Goal: Task Accomplishment & Management: Manage account settings

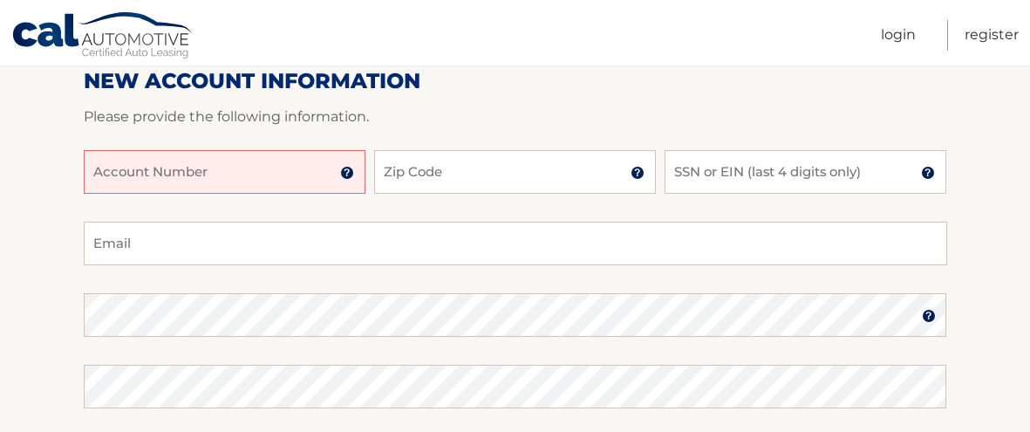
scroll to position [256, 0]
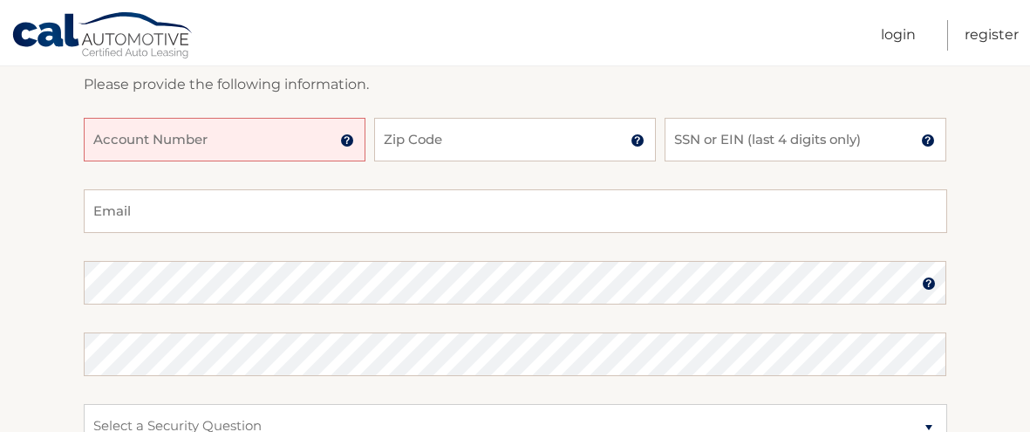
click at [266, 140] on input "Account Number" at bounding box center [225, 140] width 282 height 44
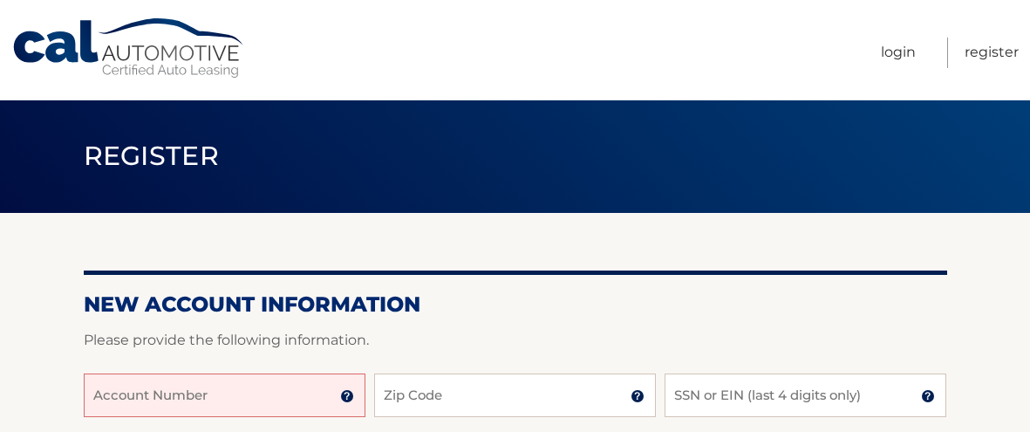
scroll to position [0, 0]
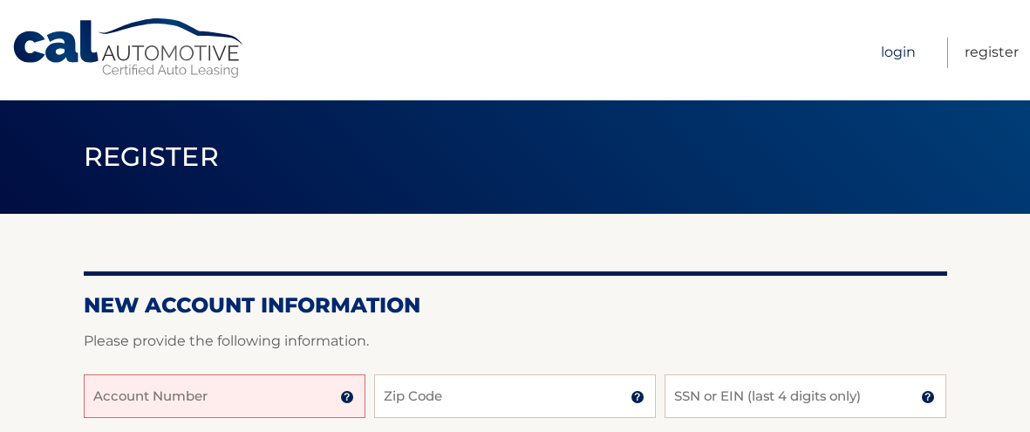
click at [899, 54] on link "Login" at bounding box center [898, 52] width 35 height 31
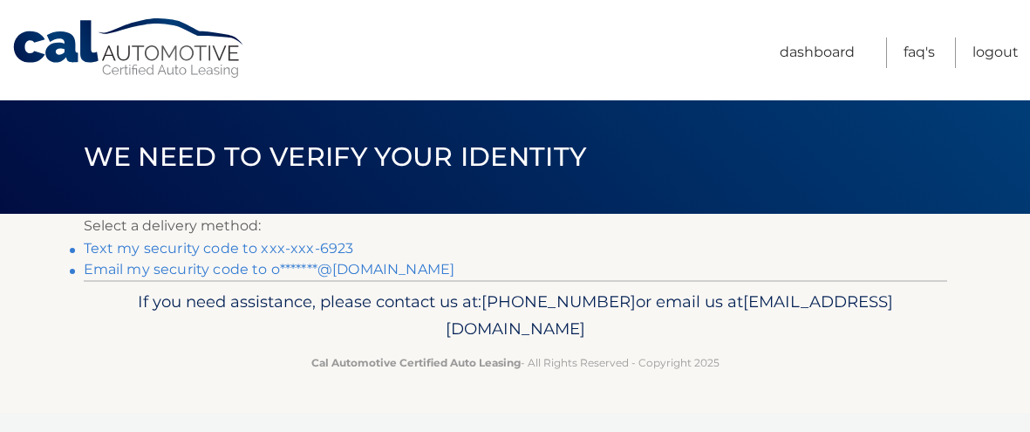
click at [133, 245] on link "Text my security code to xxx-xxx-6923" at bounding box center [219, 248] width 270 height 17
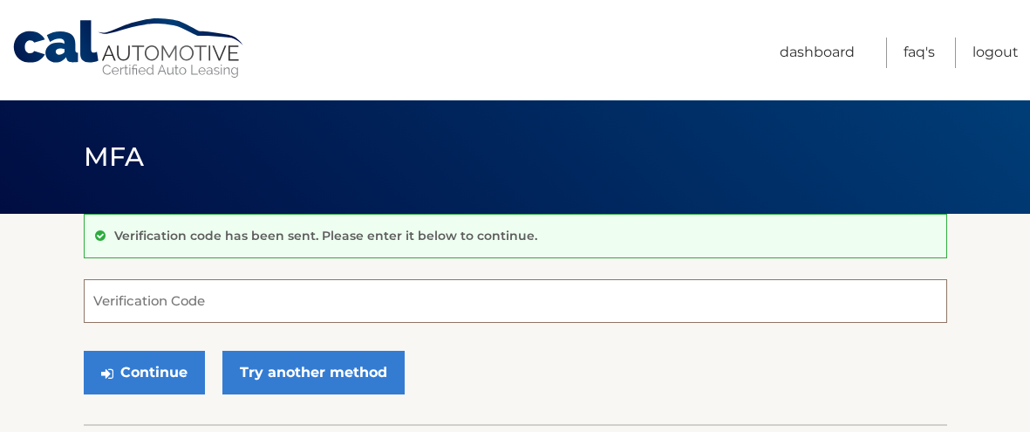
click at [289, 287] on input "Verification Code" at bounding box center [515, 301] width 863 height 44
click at [207, 293] on input "Verification Code" at bounding box center [515, 301] width 863 height 44
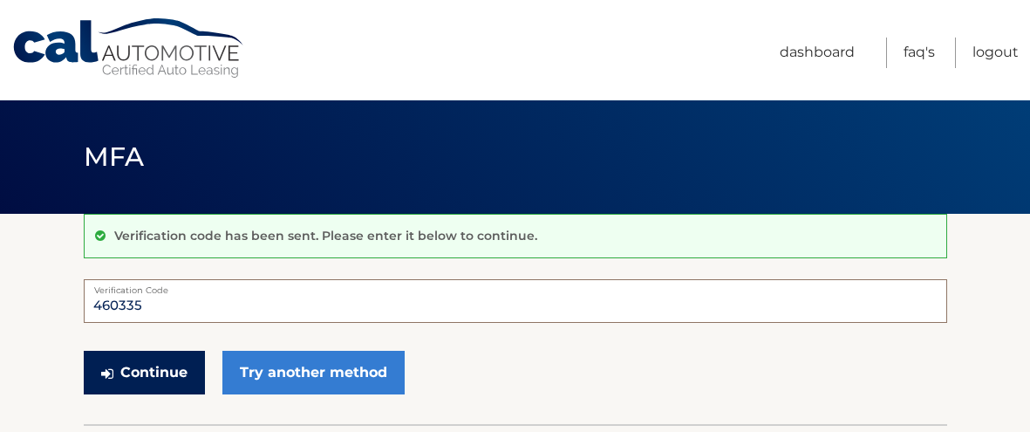
type input "460335"
click at [135, 370] on button "Continue" at bounding box center [144, 373] width 121 height 44
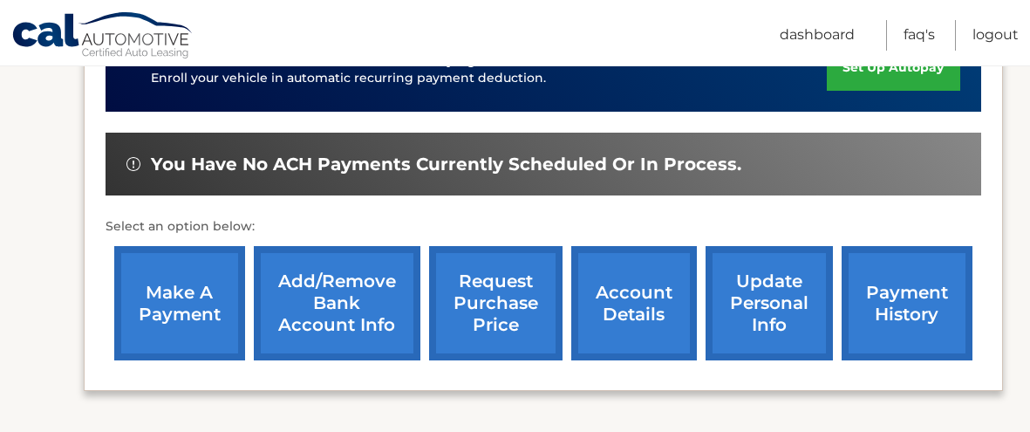
scroll to position [486, 0]
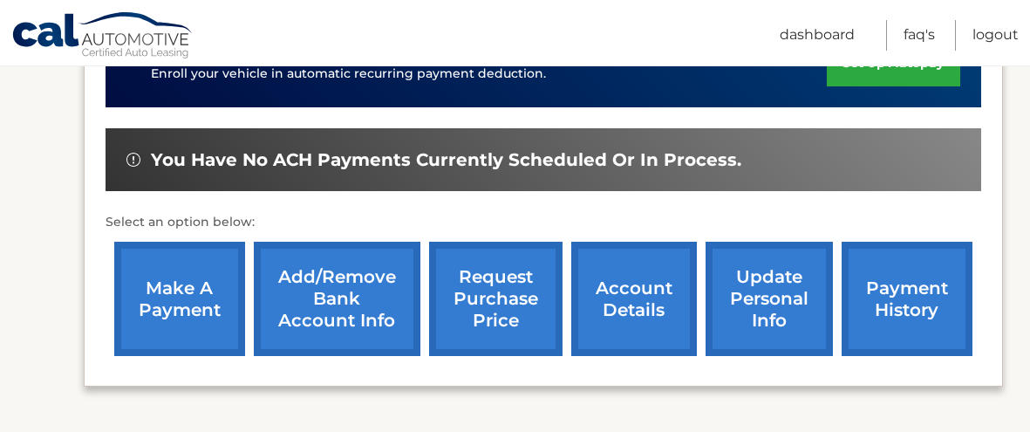
click at [153, 289] on link "make a payment" at bounding box center [179, 299] width 131 height 114
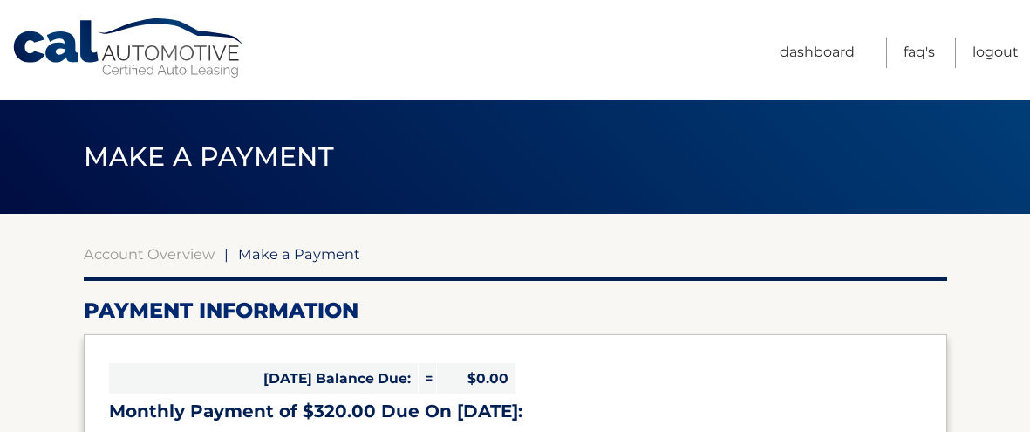
select select "Nzg0YzZiYTAtMTI4Zi00ODIxLTk1NDktYjVkZjkwNGI0ODgw"
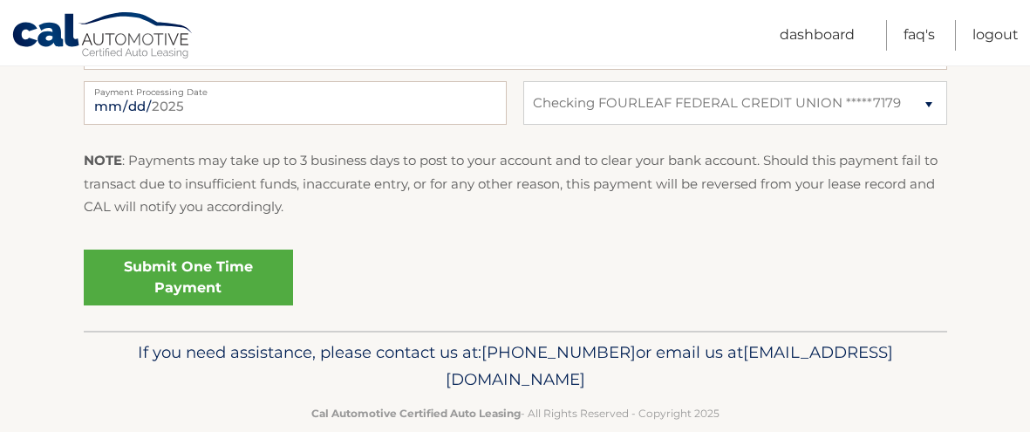
scroll to position [788, 0]
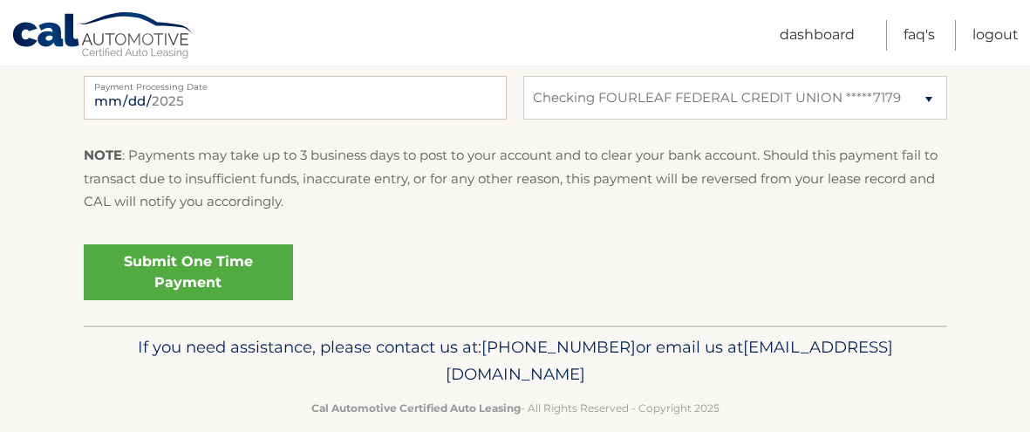
click at [205, 267] on link "Submit One Time Payment" at bounding box center [188, 272] width 209 height 56
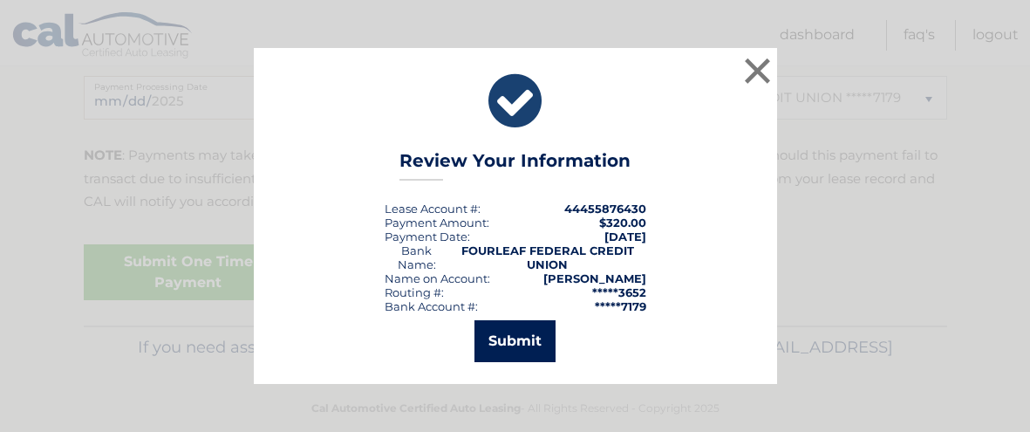
click at [514, 344] on button "Submit" at bounding box center [514, 341] width 81 height 42
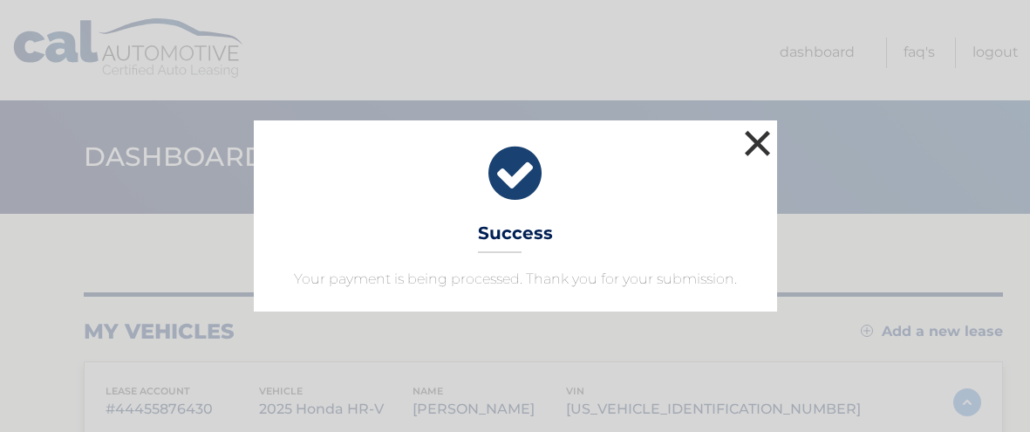
click at [773, 138] on button "×" at bounding box center [757, 143] width 35 height 35
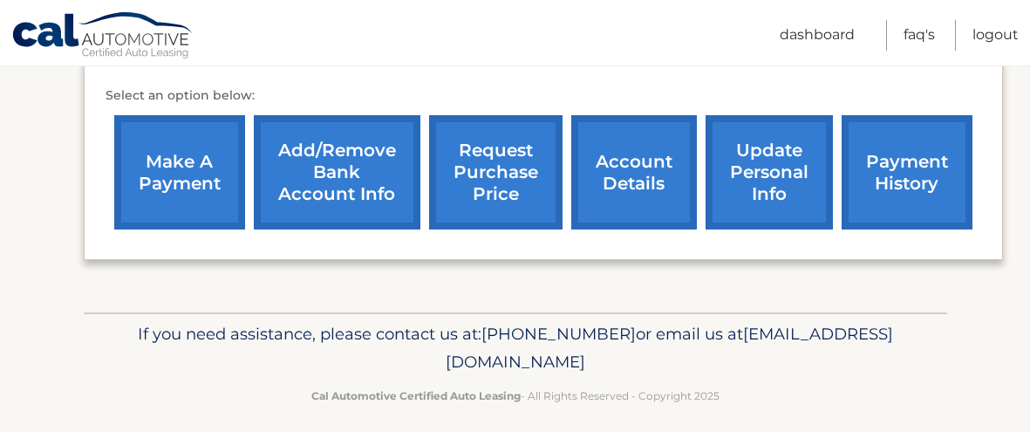
scroll to position [656, 0]
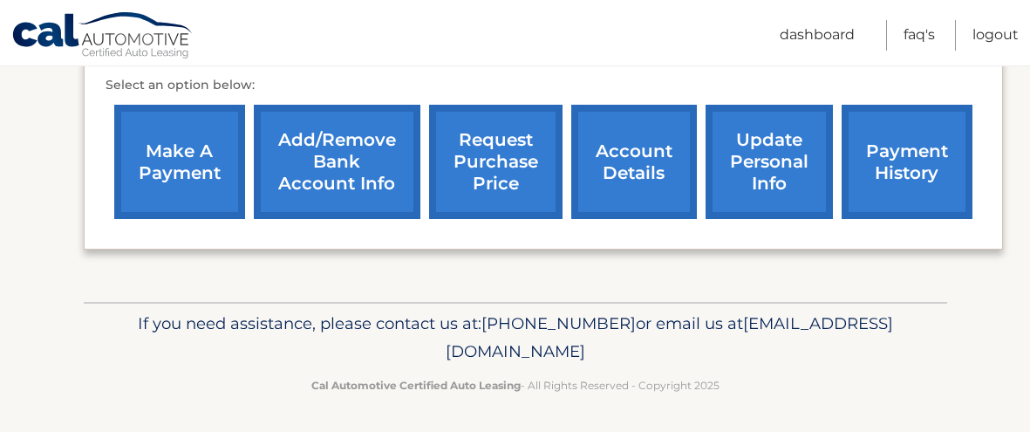
click at [913, 165] on link "payment history" at bounding box center [906, 162] width 131 height 114
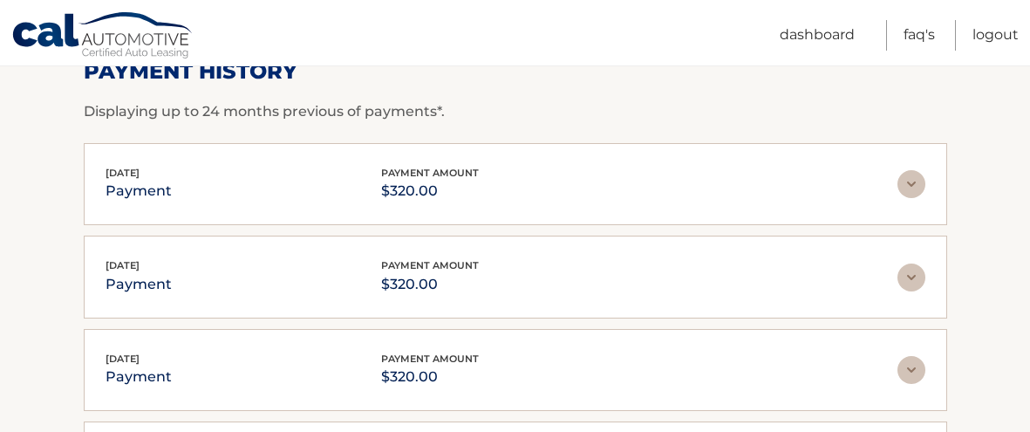
scroll to position [249, 0]
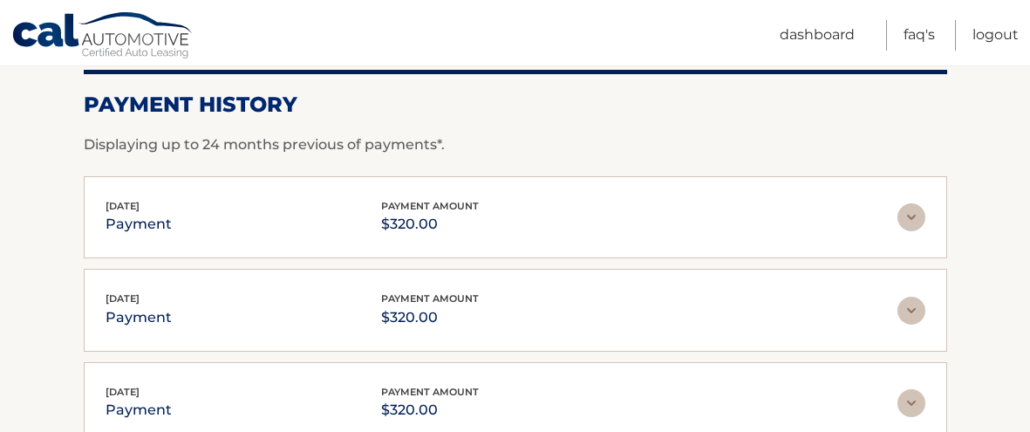
click at [909, 219] on img at bounding box center [911, 217] width 28 height 28
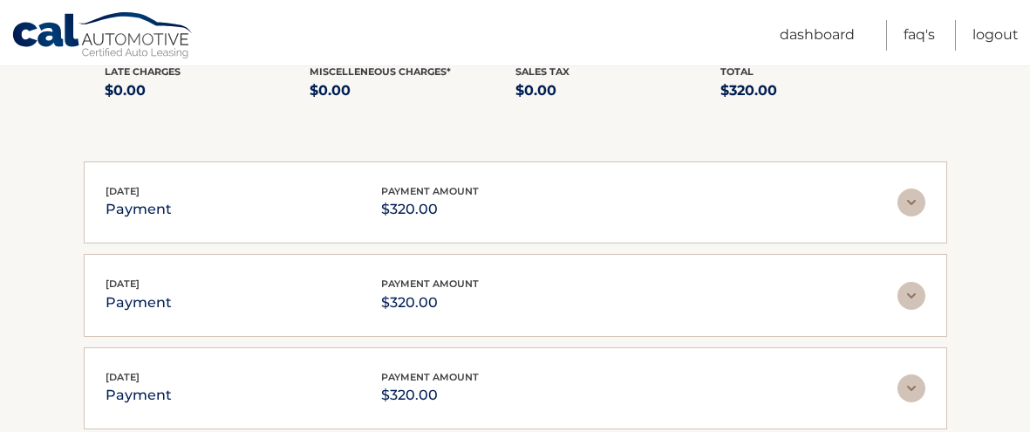
scroll to position [490, 0]
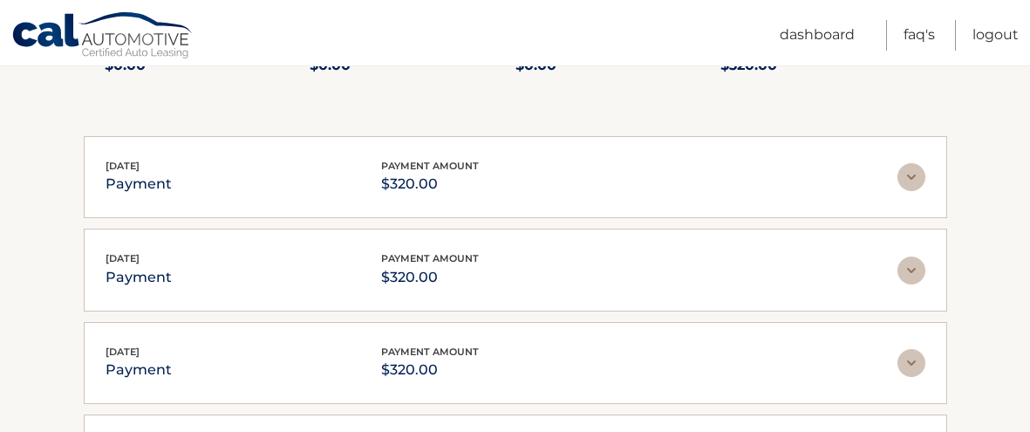
drag, startPoint x: 911, startPoint y: 168, endPoint x: 876, endPoint y: 181, distance: 37.2
click at [911, 170] on img at bounding box center [911, 177] width 28 height 28
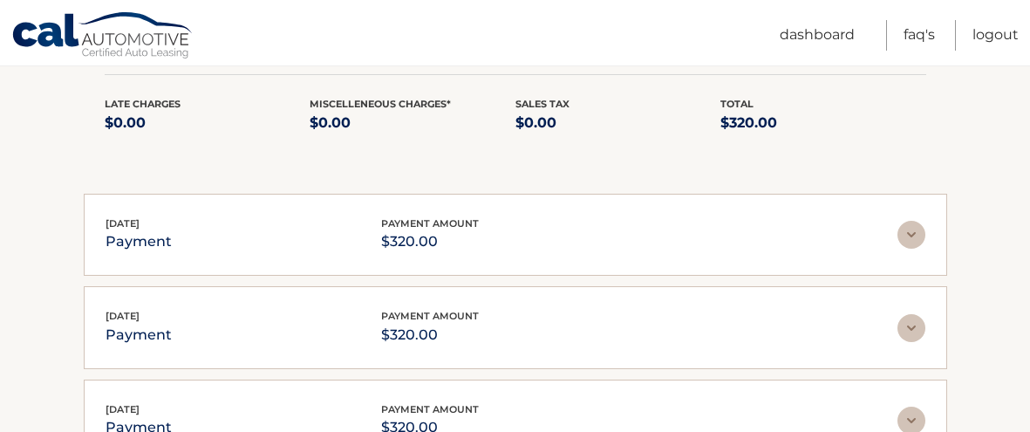
scroll to position [657, 0]
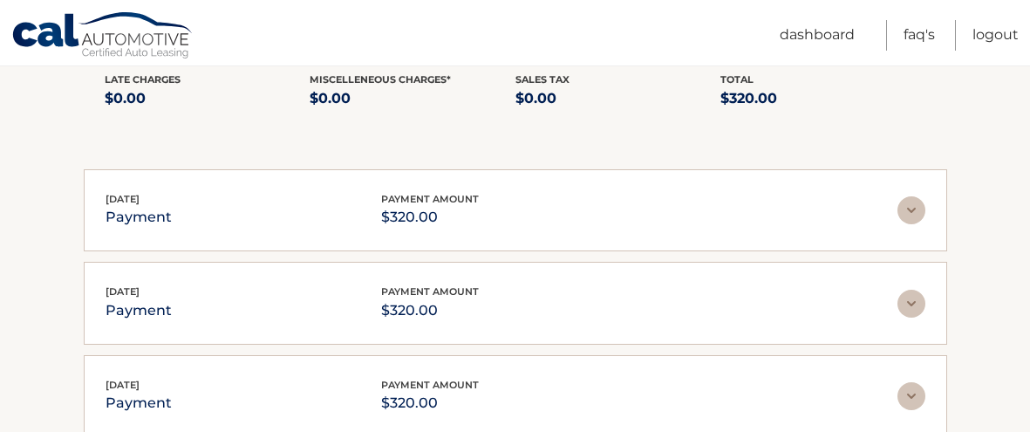
click at [908, 208] on img at bounding box center [911, 210] width 28 height 28
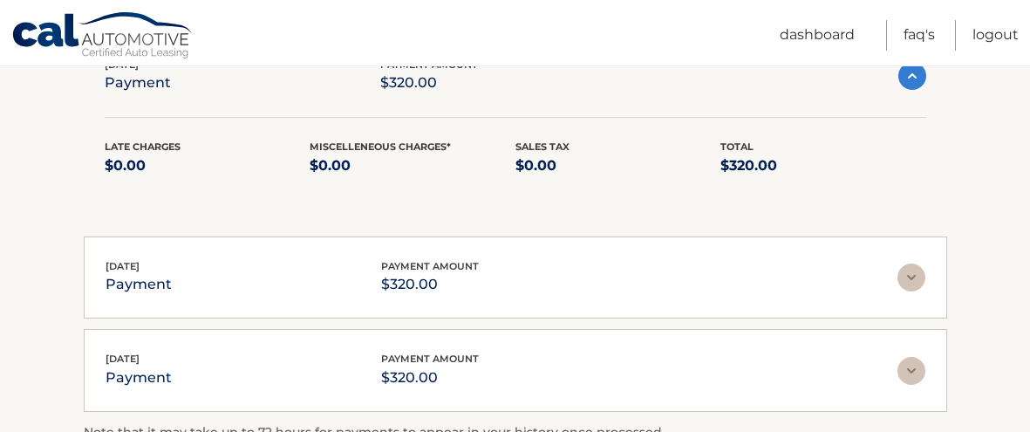
scroll to position [793, 0]
click at [915, 268] on img at bounding box center [911, 276] width 28 height 28
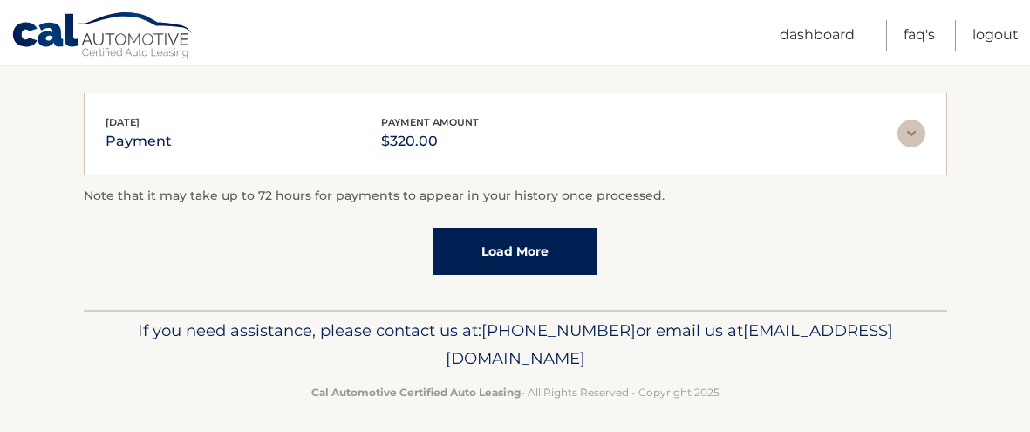
scroll to position [1140, 0]
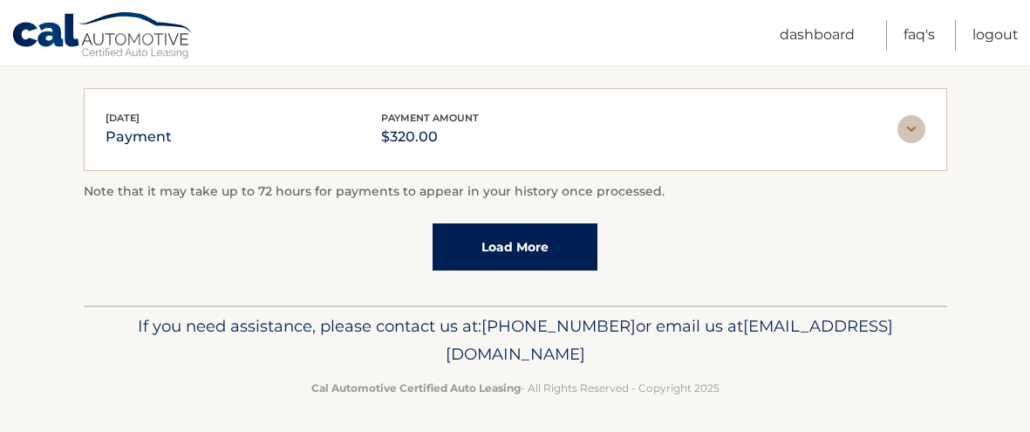
click at [909, 134] on img at bounding box center [911, 129] width 28 height 28
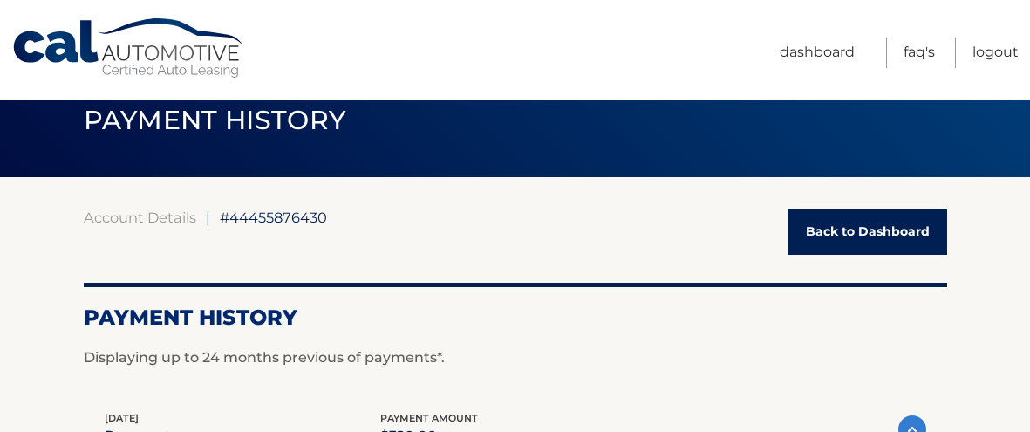
scroll to position [35, 0]
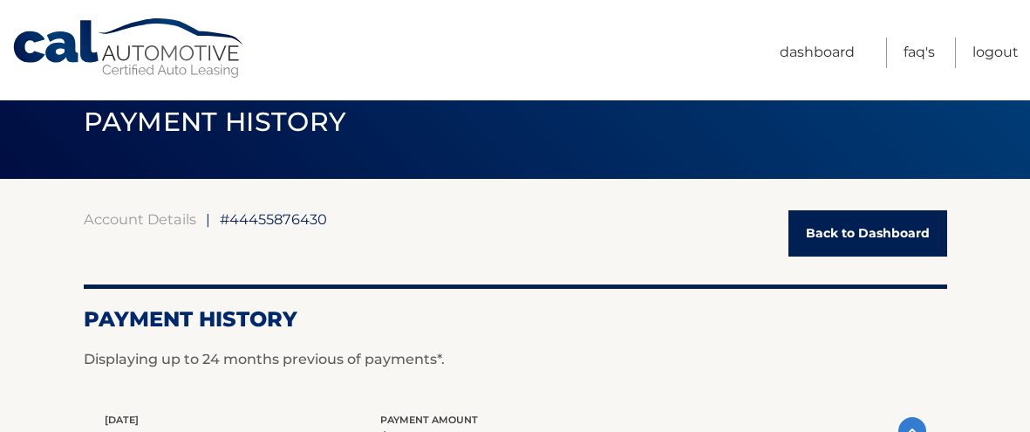
click at [873, 227] on link "Back to Dashboard" at bounding box center [867, 233] width 159 height 46
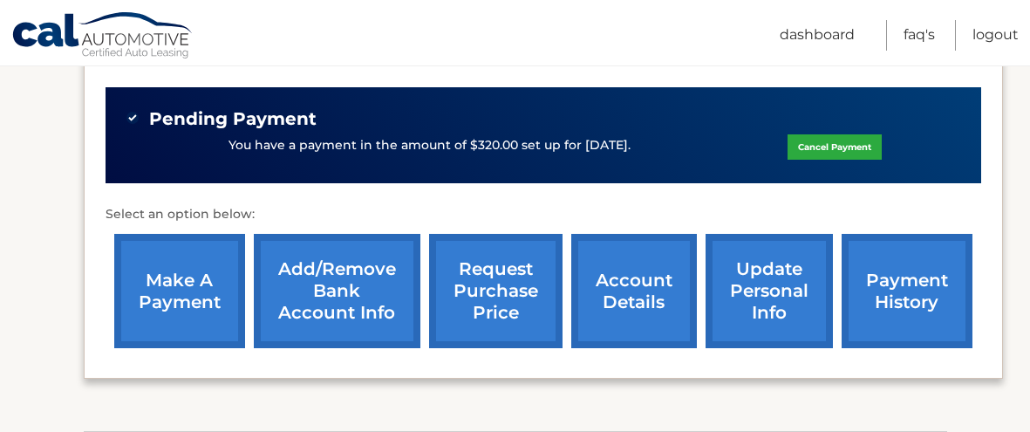
scroll to position [534, 0]
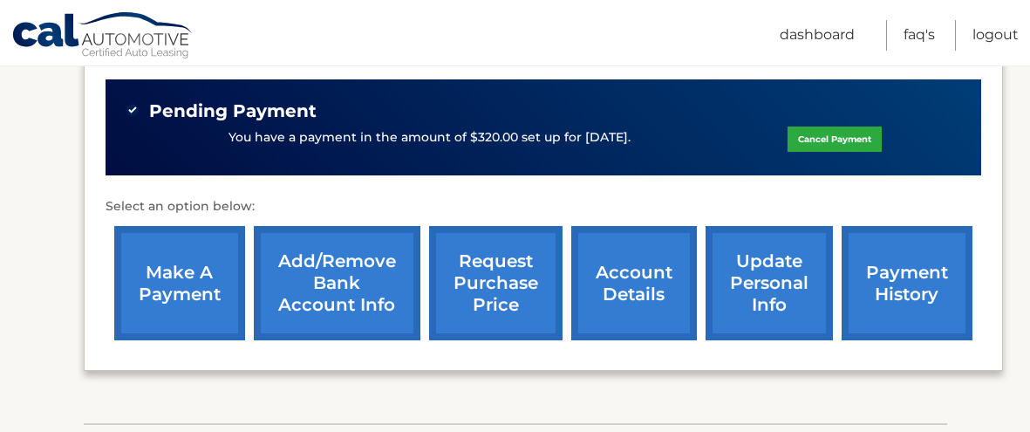
click at [650, 270] on link "account details" at bounding box center [634, 283] width 126 height 114
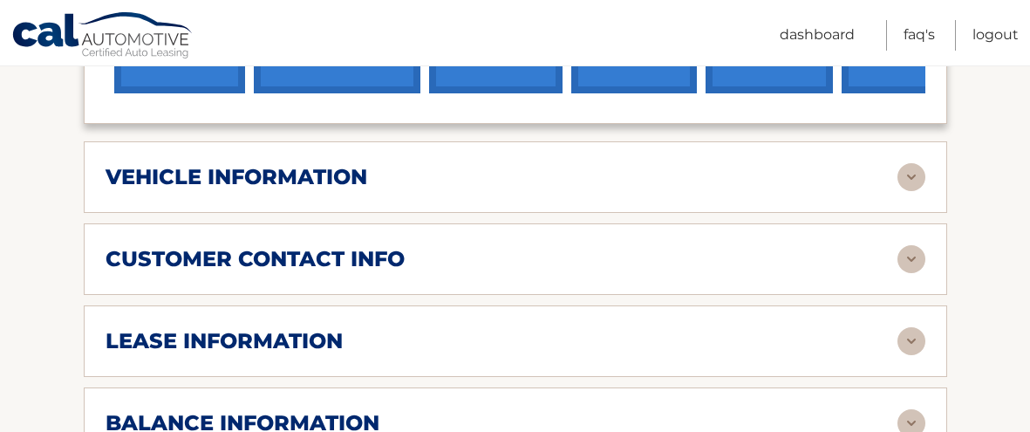
scroll to position [807, 0]
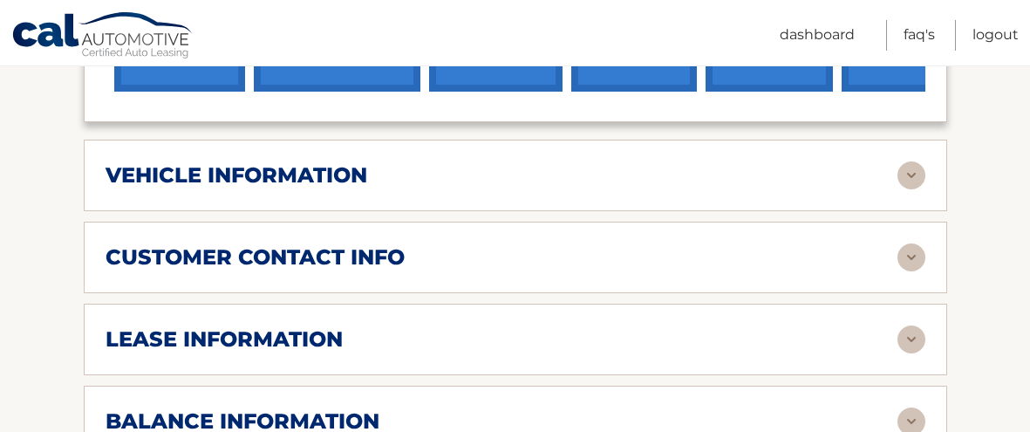
click at [908, 173] on img at bounding box center [911, 175] width 28 height 28
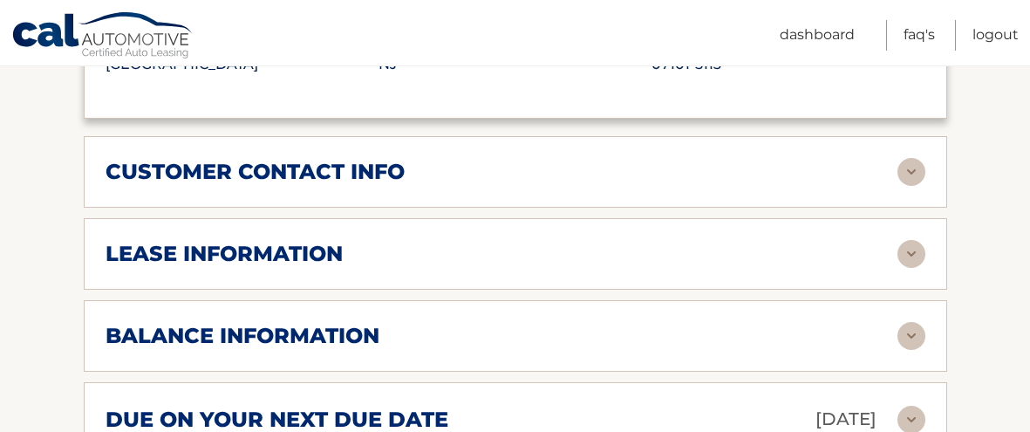
scroll to position [1322, 0]
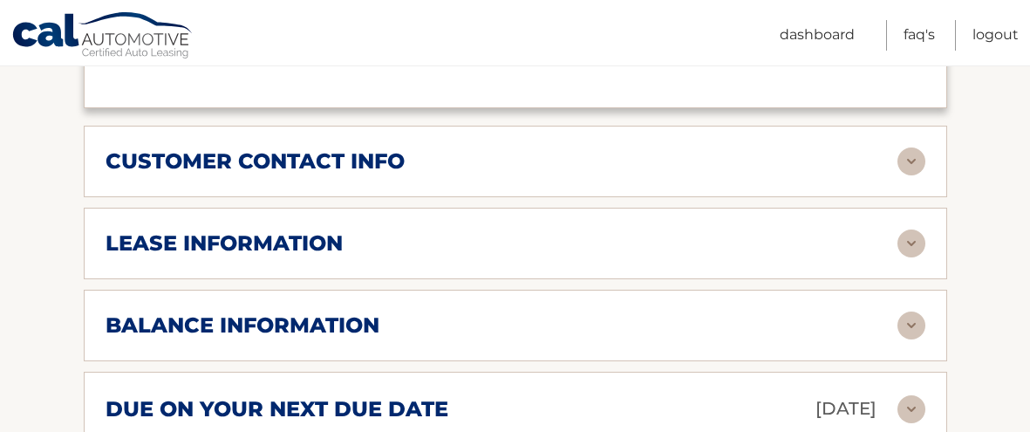
click at [913, 237] on img at bounding box center [911, 243] width 28 height 28
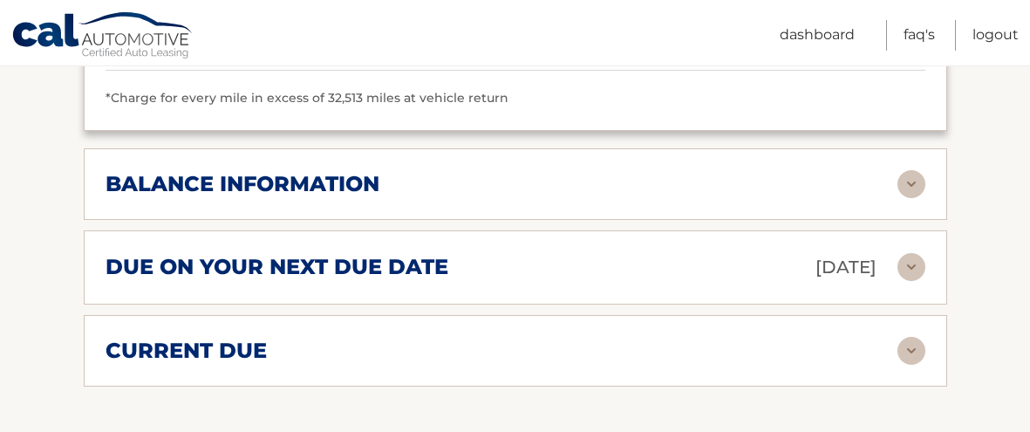
scroll to position [1794, 0]
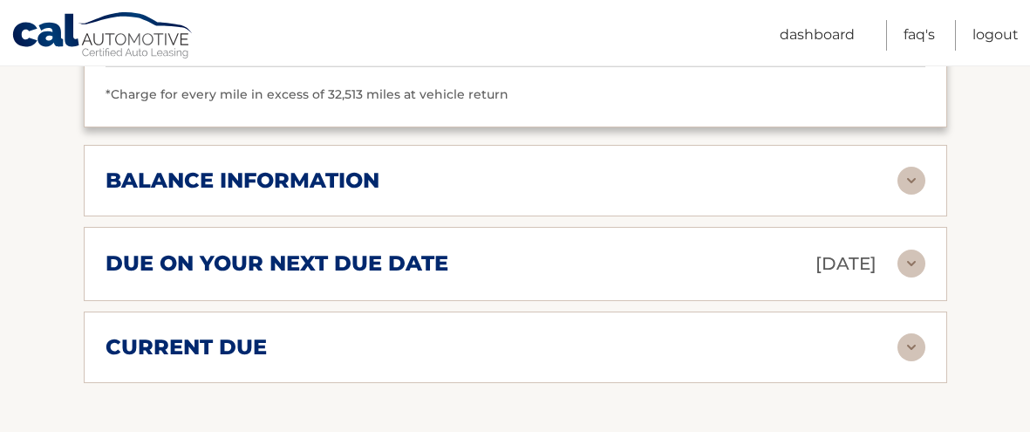
click at [914, 169] on img at bounding box center [911, 181] width 28 height 28
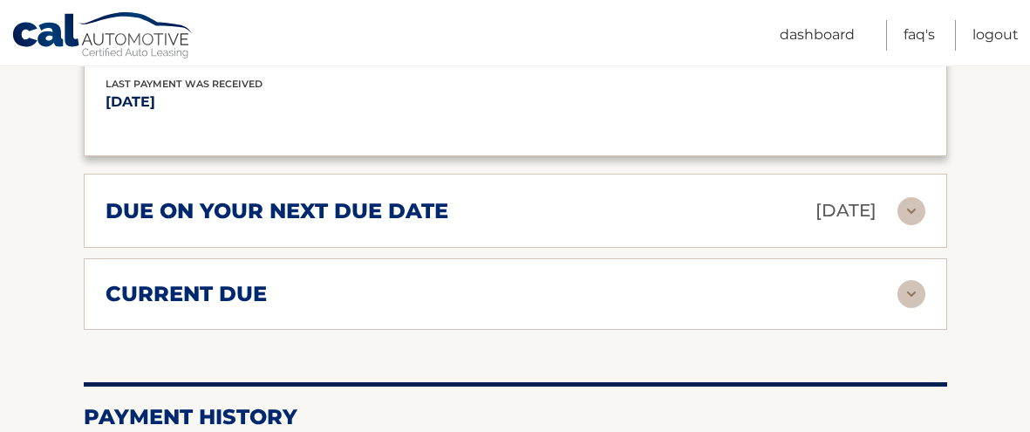
scroll to position [2062, 0]
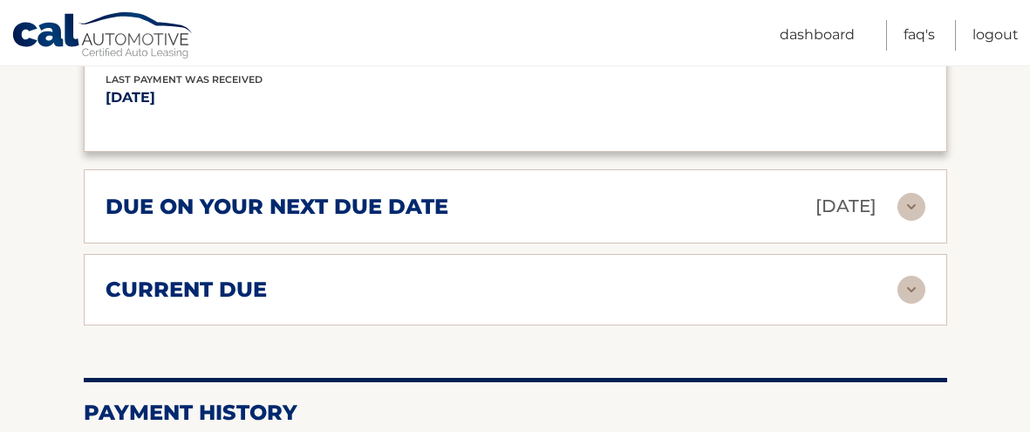
click at [909, 193] on img at bounding box center [911, 207] width 28 height 28
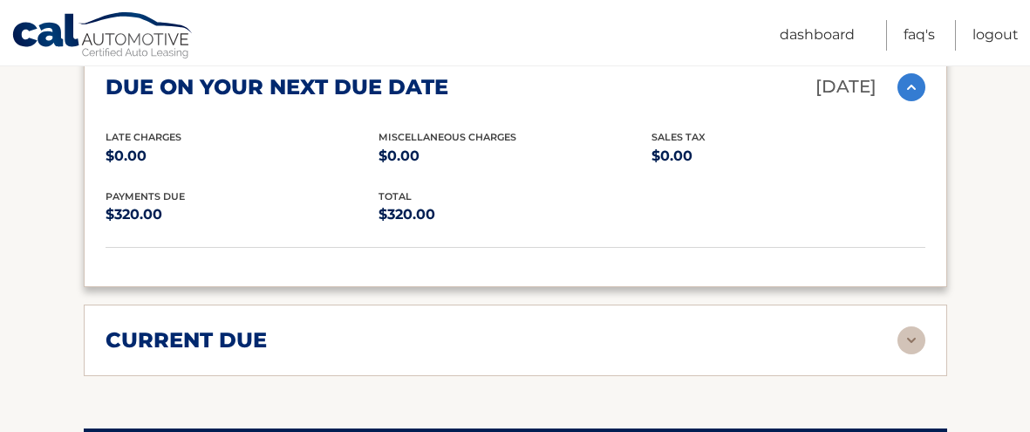
scroll to position [2309, 0]
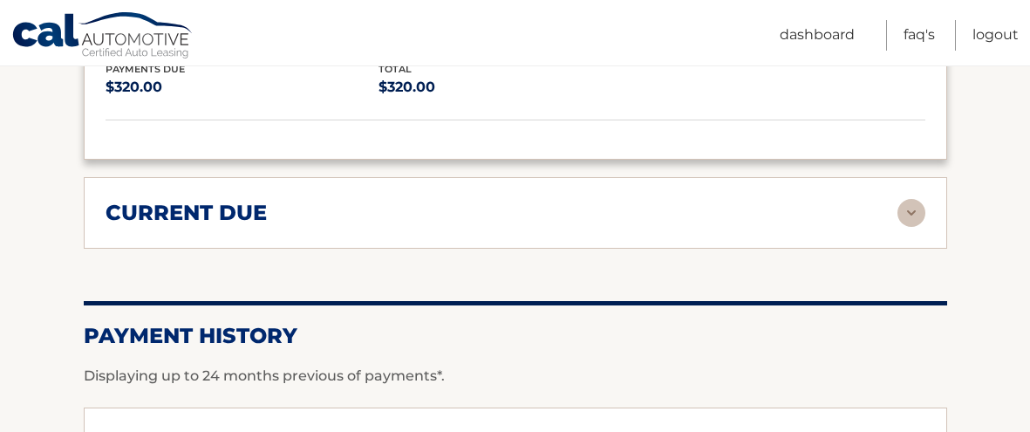
click at [911, 201] on img at bounding box center [911, 213] width 28 height 28
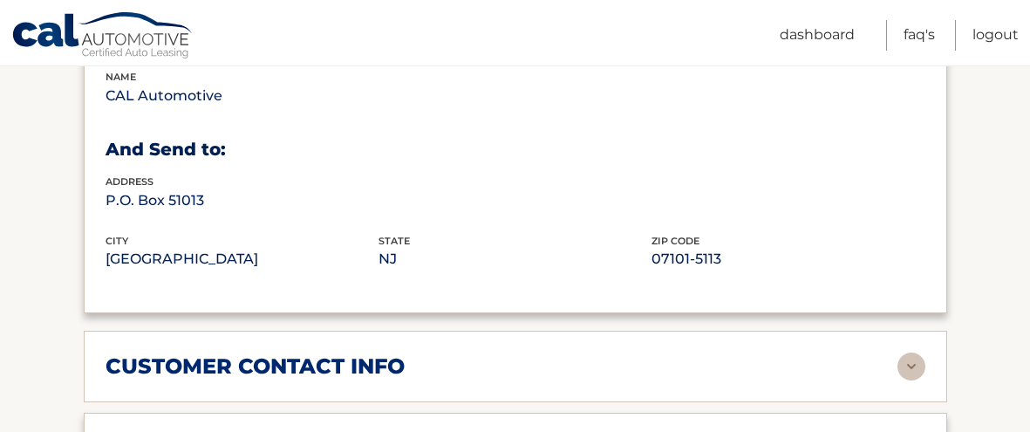
scroll to position [1116, 0]
click at [989, 35] on link "Logout" at bounding box center [995, 35] width 46 height 31
